Goal: Task Accomplishment & Management: Use online tool/utility

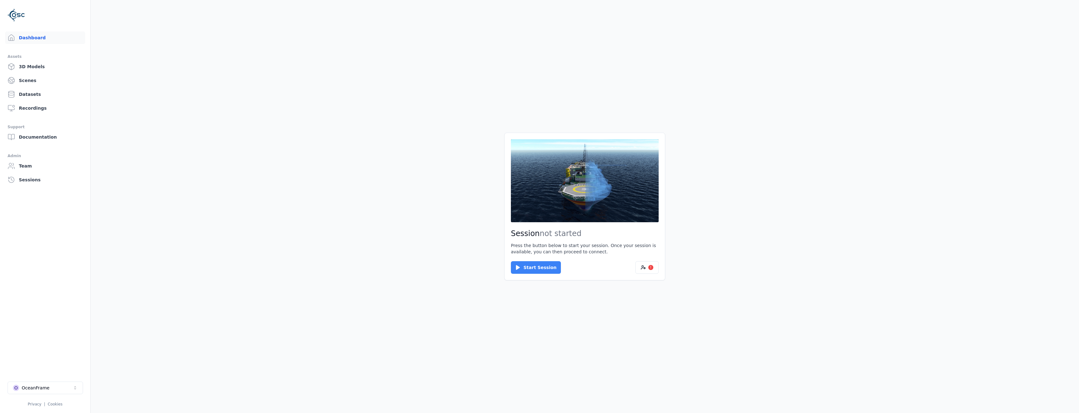
click at [526, 266] on button "Start Session" at bounding box center [536, 267] width 50 height 13
